Goal: Task Accomplishment & Management: Use online tool/utility

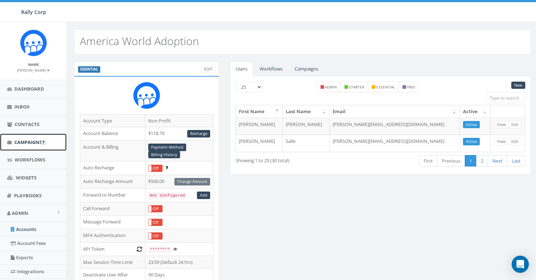
click at [30, 146] on link "Campaigns" at bounding box center [33, 142] width 67 height 18
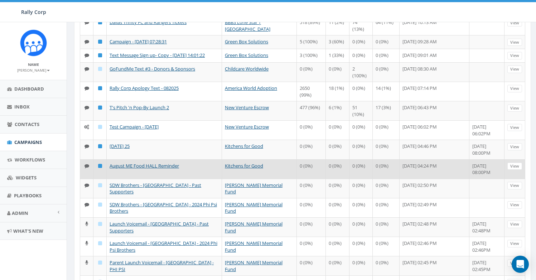
scroll to position [96, 0]
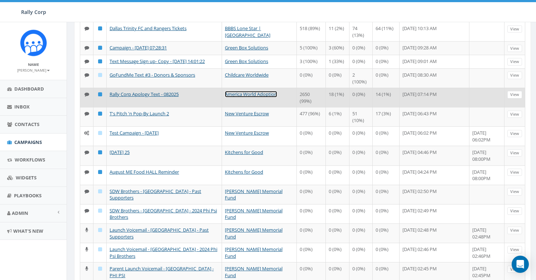
click at [241, 97] on link "America World Adoption" at bounding box center [251, 94] width 52 height 6
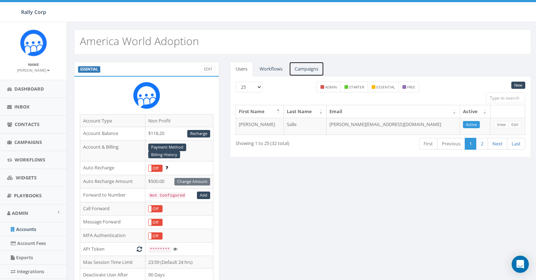
click at [308, 73] on link "Campaigns" at bounding box center [306, 69] width 35 height 15
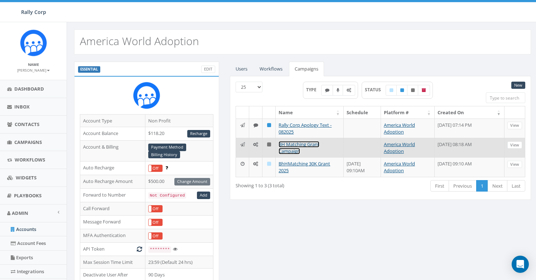
click at [302, 145] on link "BH Matching Grant Campaign" at bounding box center [298, 147] width 41 height 13
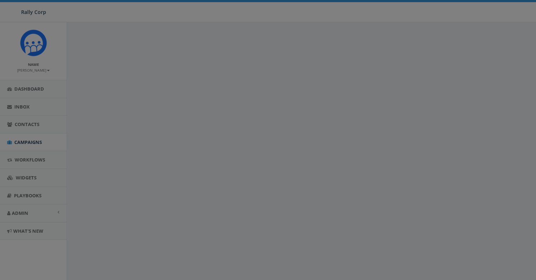
select select
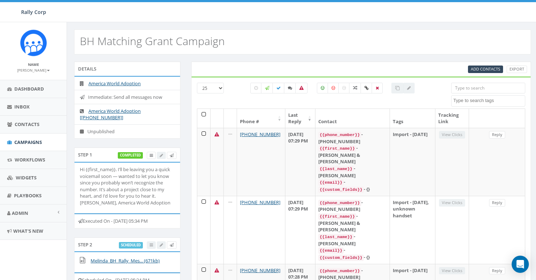
click at [489, 87] on input "search" at bounding box center [488, 88] width 74 height 11
paste input "18003177791"
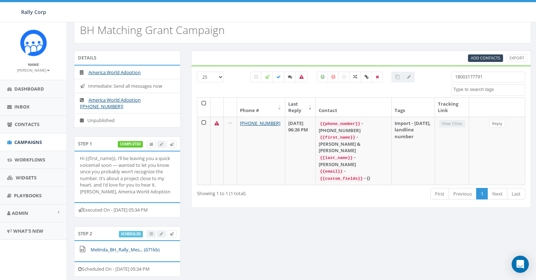
scroll to position [12, 0]
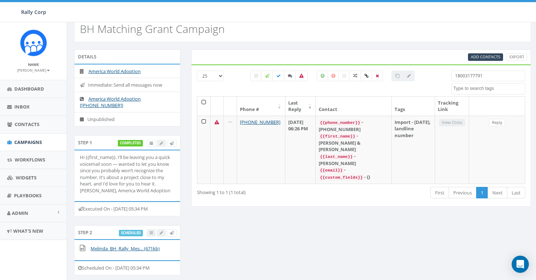
type input "18003177791"
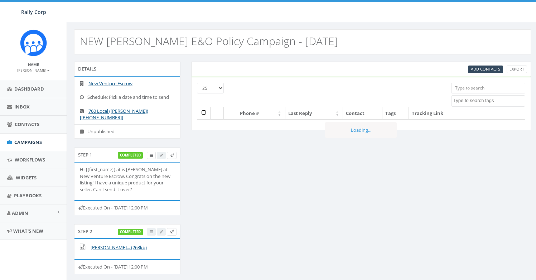
select select
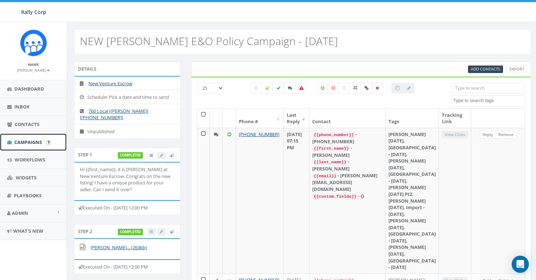
click at [37, 146] on link "Campaigns" at bounding box center [33, 142] width 67 height 18
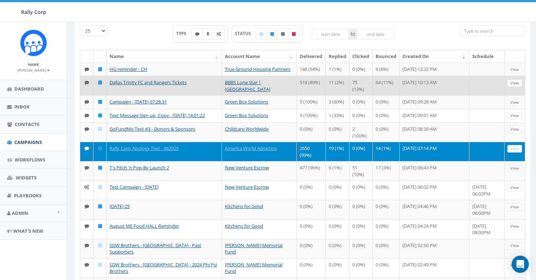
scroll to position [49, 0]
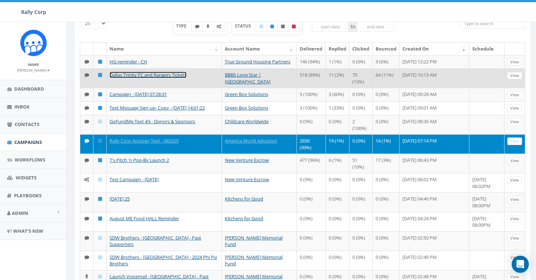
click at [160, 78] on link "Dallas Trinity FC and Rangers Tickets" at bounding box center [147, 75] width 77 height 6
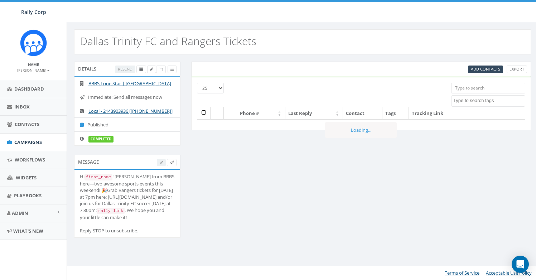
select select
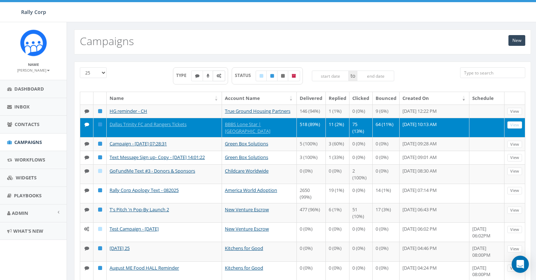
click at [217, 77] on icon at bounding box center [218, 76] width 5 height 4
checkbox input "true"
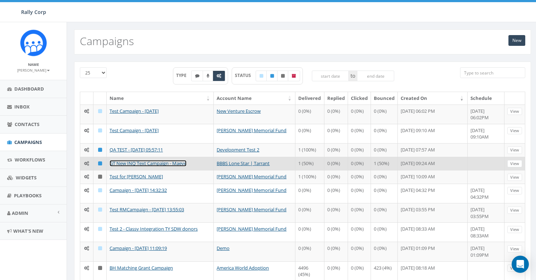
click at [176, 165] on link "GT New INQ Text Campaign - Maeve" at bounding box center [147, 163] width 77 height 6
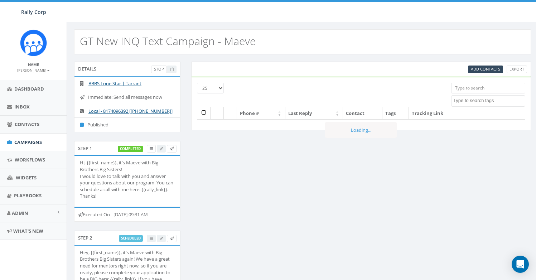
select select
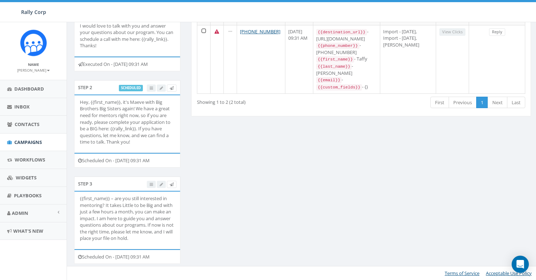
scroll to position [177, 0]
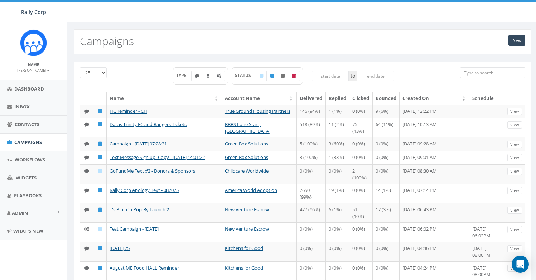
click at [220, 75] on label at bounding box center [219, 75] width 13 height 11
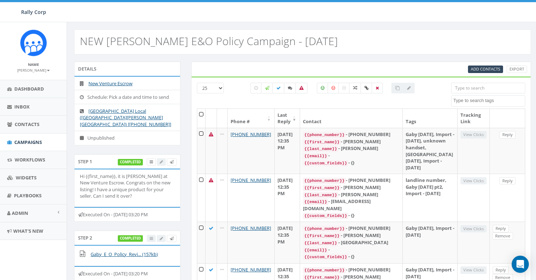
select select
click at [470, 92] on input "search" at bounding box center [488, 88] width 74 height 11
paste input "16193355514"
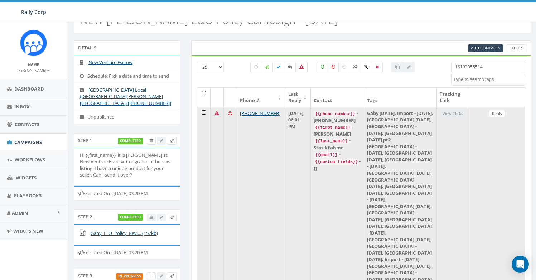
scroll to position [25, 0]
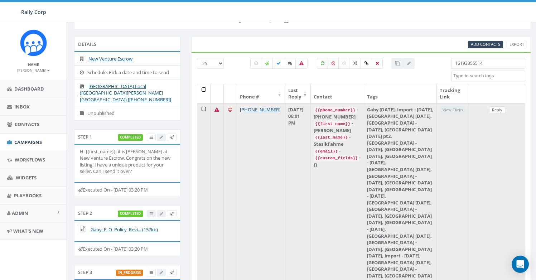
type input "16193355514"
click at [496, 113] on link "Reply" at bounding box center [497, 110] width 16 height 8
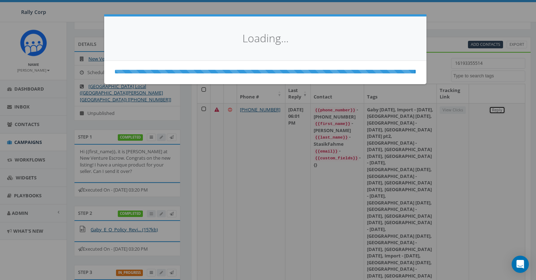
select select
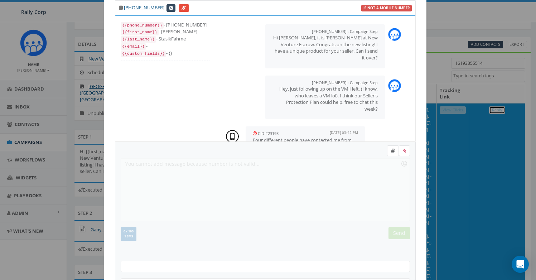
scroll to position [0, 0]
click at [336, 102] on p "Hey, just following up on the VM I left, (I know, who leaves a VM lol). I think…" at bounding box center [324, 99] width 105 height 26
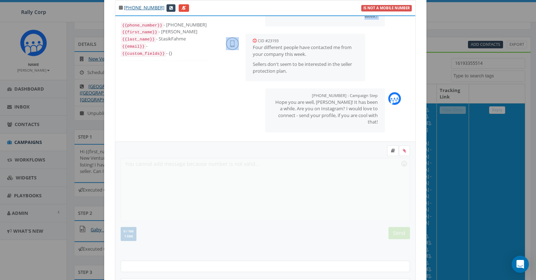
scroll to position [79, 0]
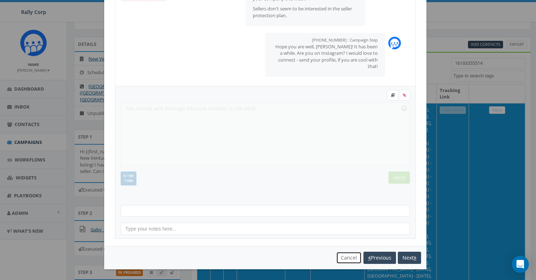
click at [336, 259] on button "Cancel" at bounding box center [348, 258] width 25 height 12
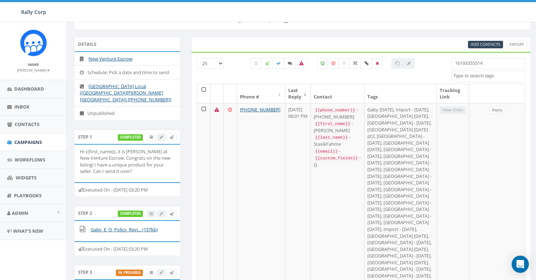
click at [463, 64] on input "16193355514" at bounding box center [488, 63] width 74 height 11
paste input "924672"
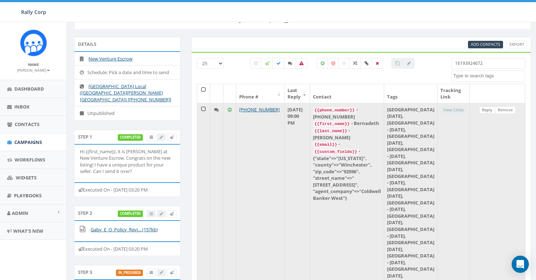
type input "16193924672"
click at [482, 110] on link "Reply" at bounding box center [487, 110] width 16 height 8
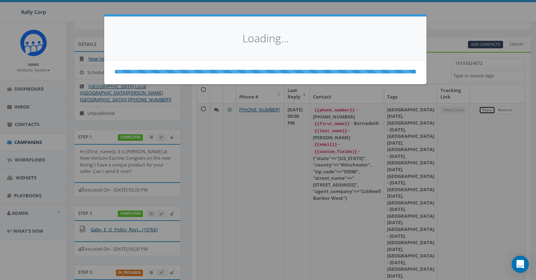
scroll to position [0, 0]
select select
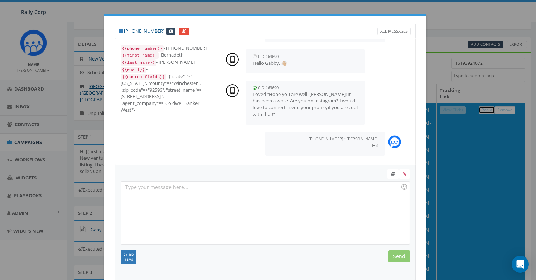
scroll to position [79, 0]
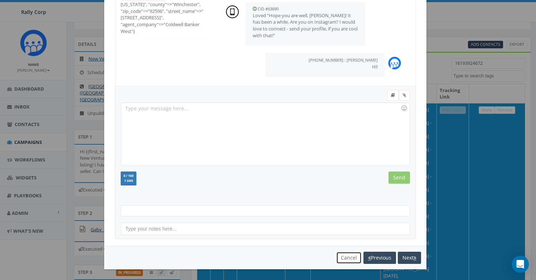
click at [347, 259] on button "Cancel" at bounding box center [348, 258] width 25 height 12
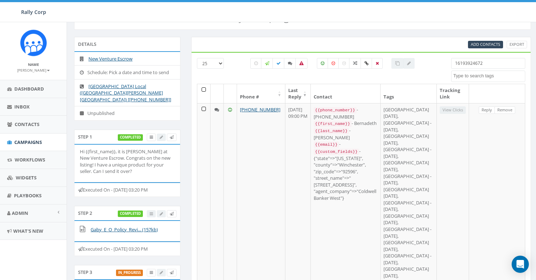
click at [466, 61] on input "16193924672" at bounding box center [488, 63] width 74 height 11
paste input "8896275"
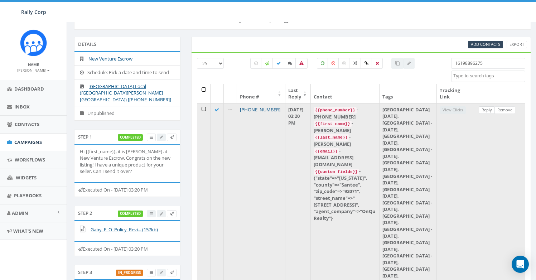
type input "16198896275"
click at [486, 112] on link "Reply" at bounding box center [486, 110] width 16 height 8
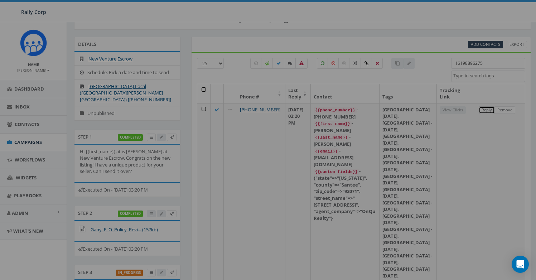
scroll to position [0, 0]
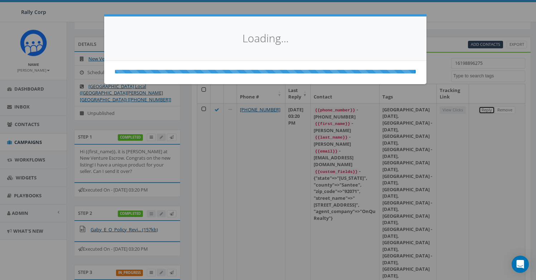
select select
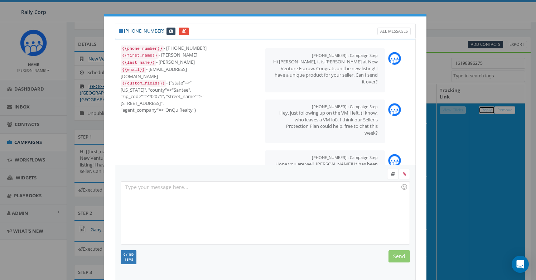
scroll to position [79, 0]
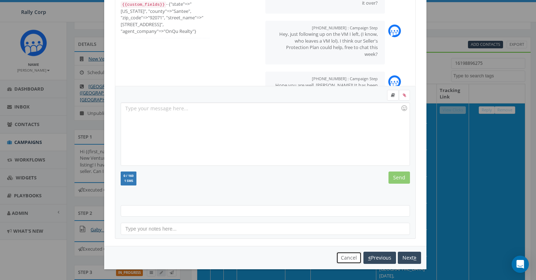
click at [340, 259] on button "Cancel" at bounding box center [348, 258] width 25 height 12
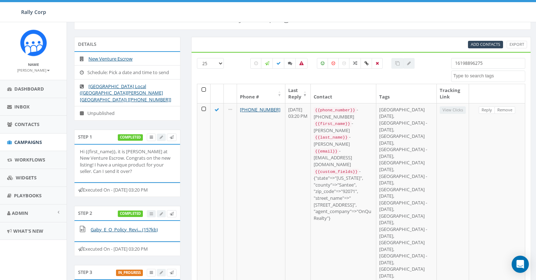
click at [470, 67] on input "16198896275" at bounding box center [488, 63] width 74 height 11
paste input "9771624"
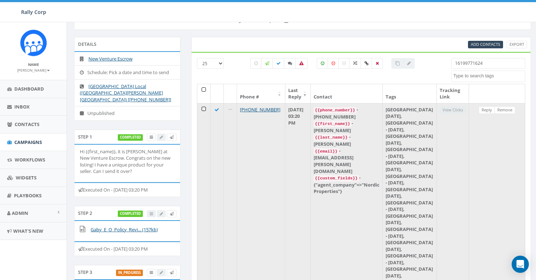
type input "16199771624"
click at [488, 113] on td "Reply Remove" at bounding box center [497, 265] width 56 height 325
click at [487, 111] on link "Reply" at bounding box center [486, 110] width 16 height 8
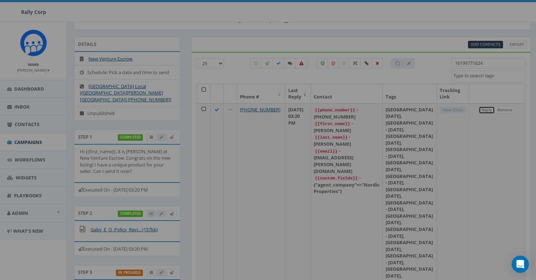
scroll to position [0, 0]
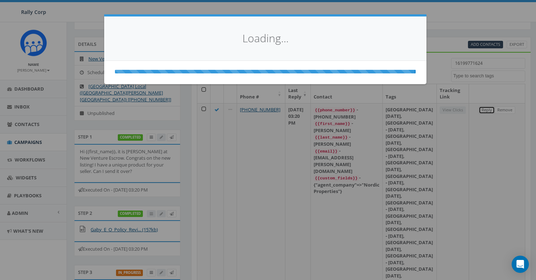
select select
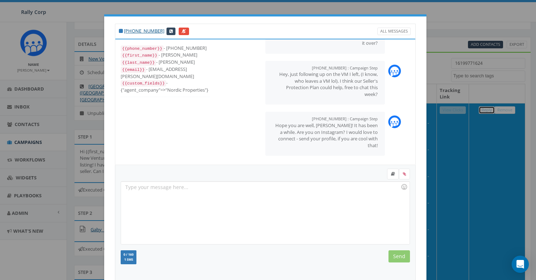
scroll to position [79, 0]
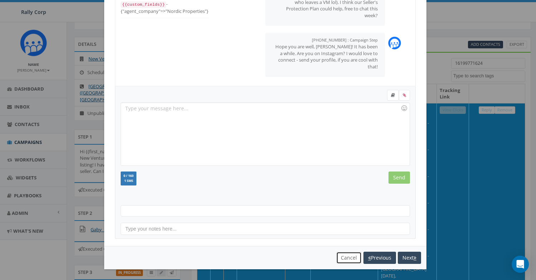
click at [341, 257] on button "Cancel" at bounding box center [348, 258] width 25 height 12
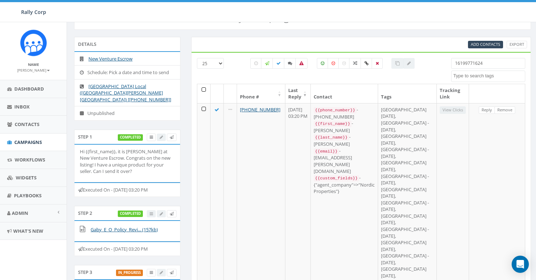
click at [470, 66] on input "16199771624" at bounding box center [488, 63] width 74 height 11
paste input "2514620"
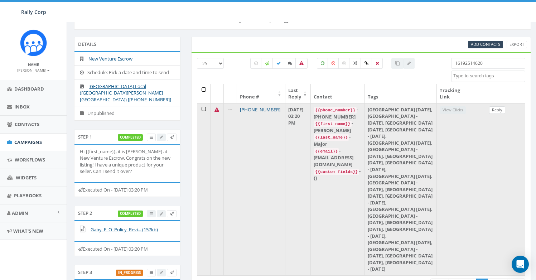
type input "16192514620"
click at [498, 111] on link "Reply" at bounding box center [497, 110] width 16 height 8
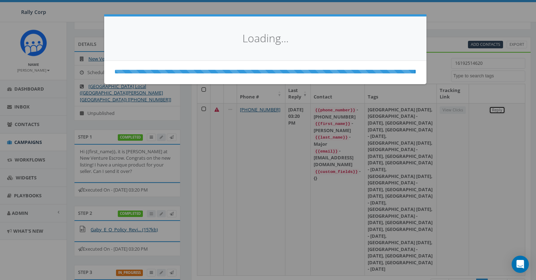
scroll to position [0, 0]
select select
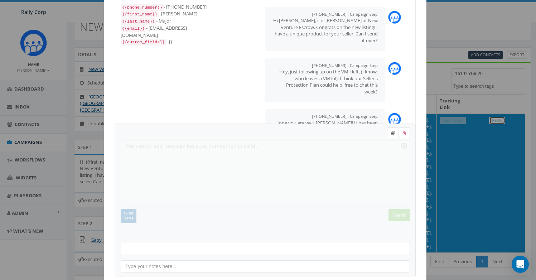
scroll to position [79, 0]
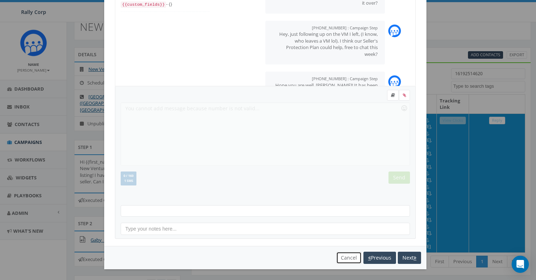
click at [343, 257] on button "Cancel" at bounding box center [348, 258] width 25 height 12
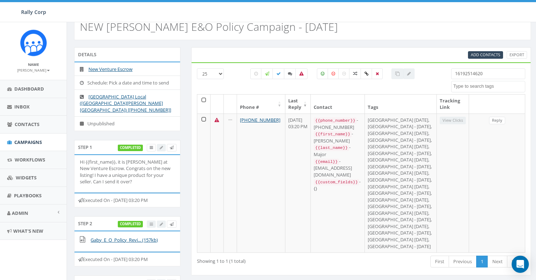
click at [455, 77] on input "16192514620" at bounding box center [488, 73] width 74 height 11
paste input "3105922857"
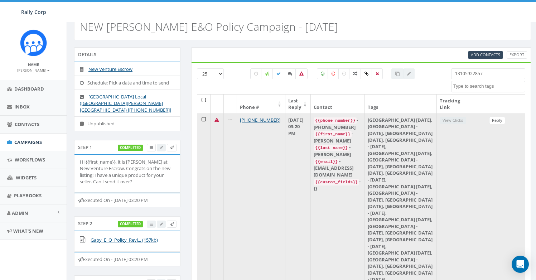
type input "13105922857"
click at [498, 121] on link "Reply" at bounding box center [497, 121] width 16 height 8
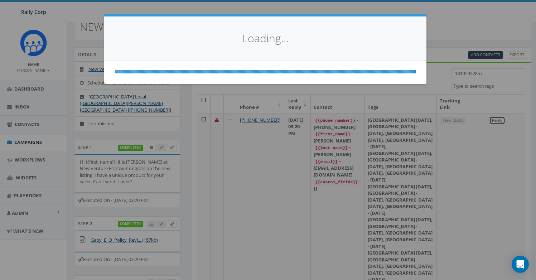
scroll to position [0, 0]
select select
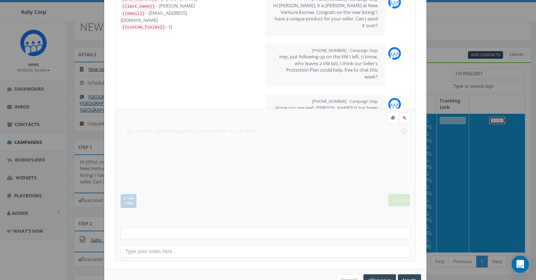
scroll to position [79, 0]
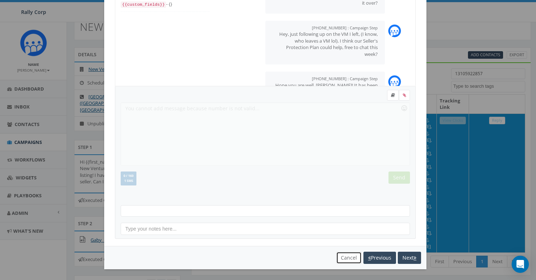
click at [341, 261] on button "Cancel" at bounding box center [348, 258] width 25 height 12
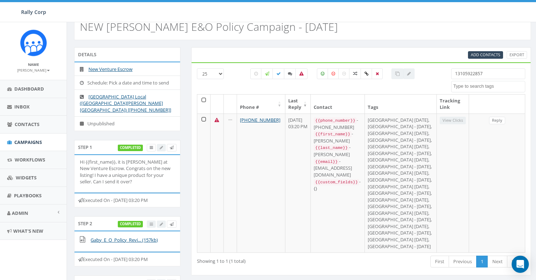
click at [470, 75] on input "13105922857" at bounding box center [488, 73] width 74 height 11
paste input "6194212000"
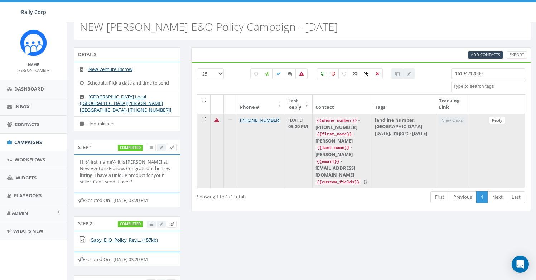
type input "16194212000"
click at [499, 118] on link "Reply" at bounding box center [497, 121] width 16 height 8
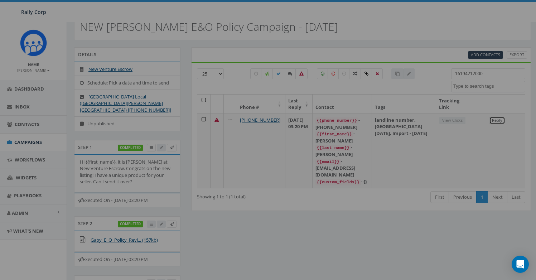
scroll to position [0, 0]
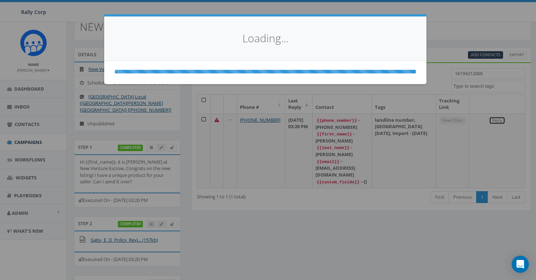
select select
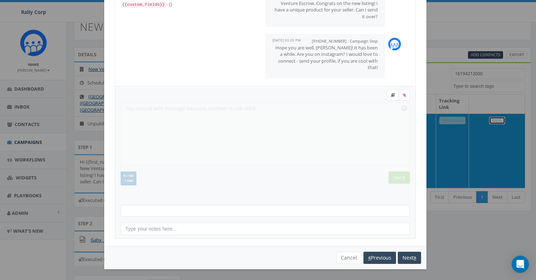
scroll to position [90, 0]
click at [337, 262] on button "Cancel" at bounding box center [348, 258] width 25 height 12
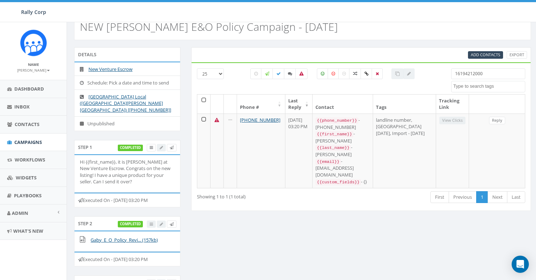
click at [473, 73] on input "16194212000" at bounding box center [488, 73] width 74 height 11
paste input "153606"
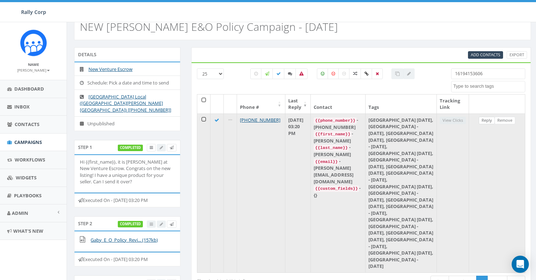
type input "16194153606"
click at [483, 122] on link "Reply" at bounding box center [486, 121] width 16 height 8
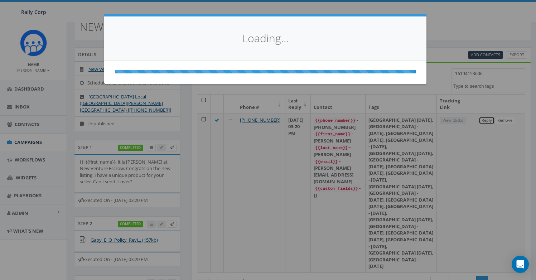
scroll to position [0, 0]
select select
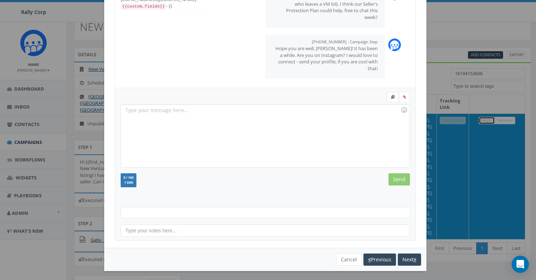
scroll to position [79, 0]
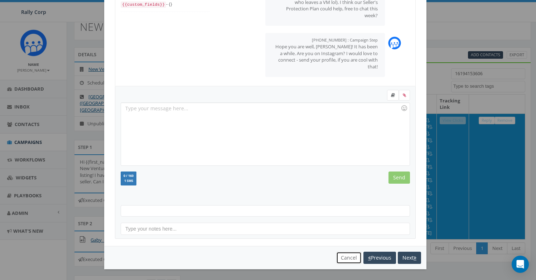
click at [336, 258] on button "Cancel" at bounding box center [348, 258] width 25 height 12
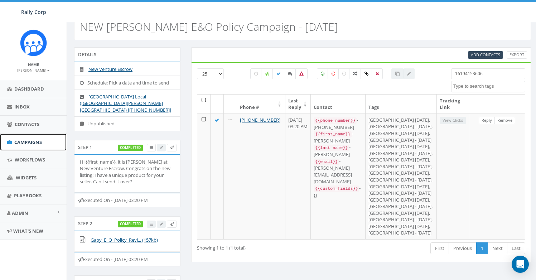
click at [25, 140] on span "Campaigns" at bounding box center [28, 142] width 28 height 6
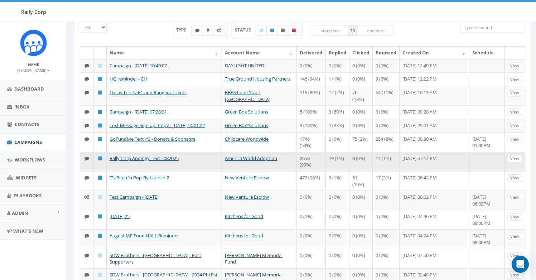
scroll to position [61, 0]
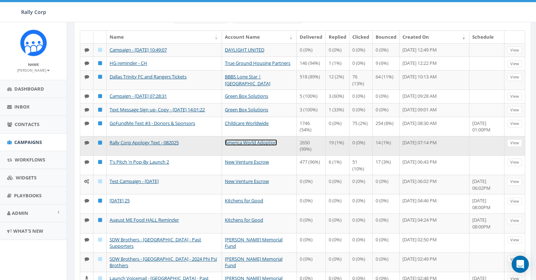
click at [256, 146] on link "America World Adoption" at bounding box center [251, 142] width 52 height 6
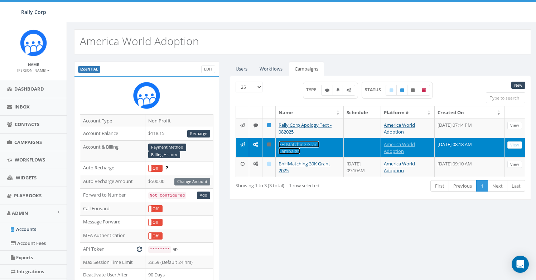
click at [298, 149] on link "BH Matching Grant Campaign" at bounding box center [298, 147] width 41 height 13
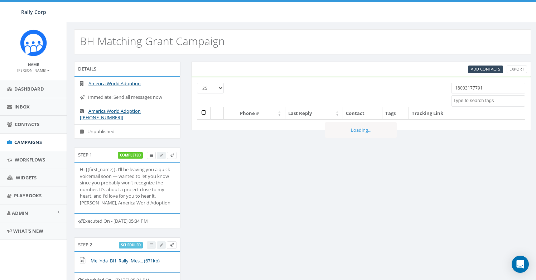
select select
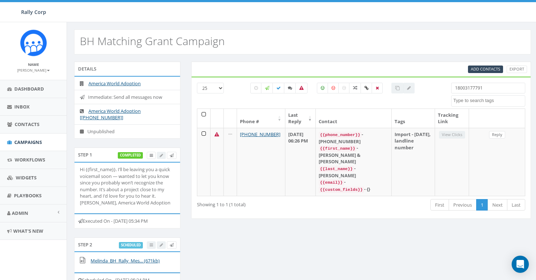
click at [464, 93] on input "18003177791" at bounding box center [488, 88] width 74 height 11
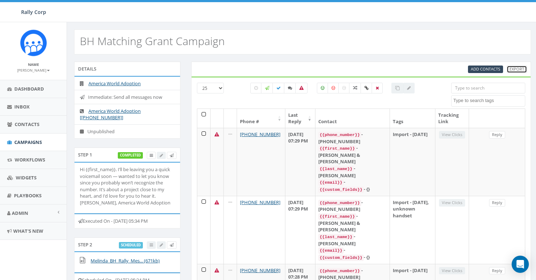
click at [519, 71] on link "Export" at bounding box center [516, 69] width 20 height 8
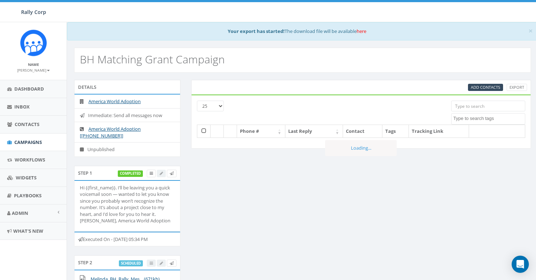
select select
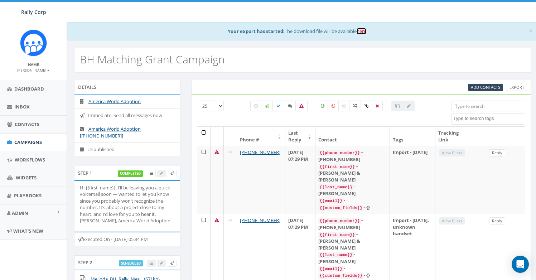
click at [363, 32] on link "here" at bounding box center [361, 31] width 10 height 6
drag, startPoint x: 108, startPoint y: 137, endPoint x: 142, endPoint y: 126, distance: 35.8
click at [142, 126] on li "America World Adoption [[PHONE_NUMBER]]" at bounding box center [127, 132] width 106 height 21
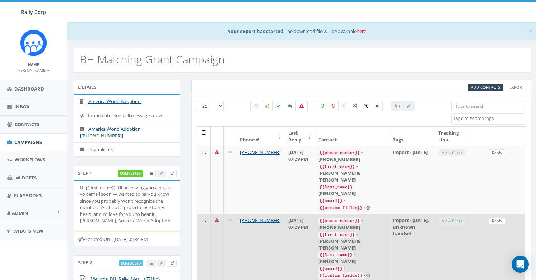
copy link "[[PHONE_NUMBER]]"
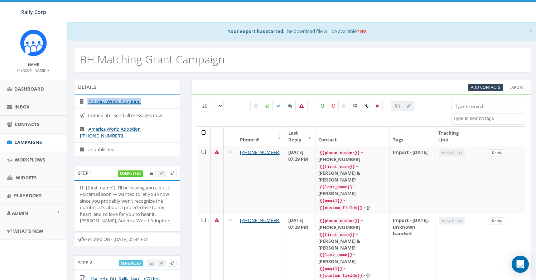
drag, startPoint x: 147, startPoint y: 101, endPoint x: 87, endPoint y: 103, distance: 60.5
click at [87, 103] on li "America World Adoption" at bounding box center [127, 101] width 106 height 14
copy li "America World Adoption"
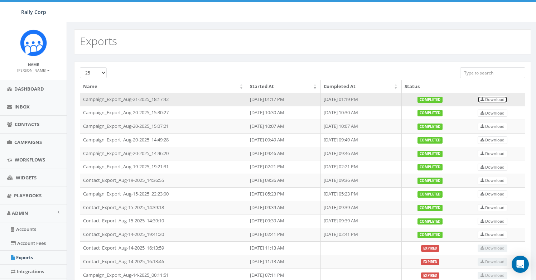
click at [494, 98] on span "Download" at bounding box center [492, 99] width 24 height 5
